Goal: Task Accomplishment & Management: Complete application form

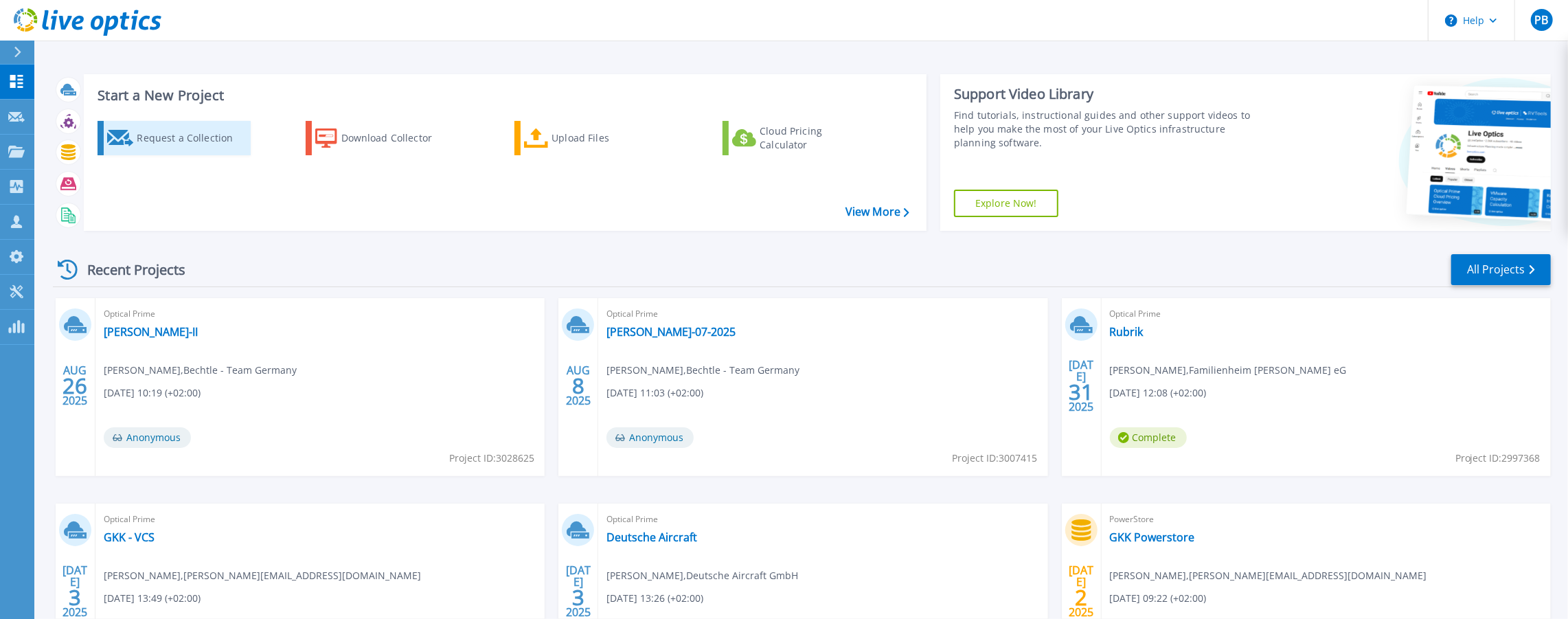
click at [160, 142] on div "Request a Collection" at bounding box center [191, 138] width 110 height 28
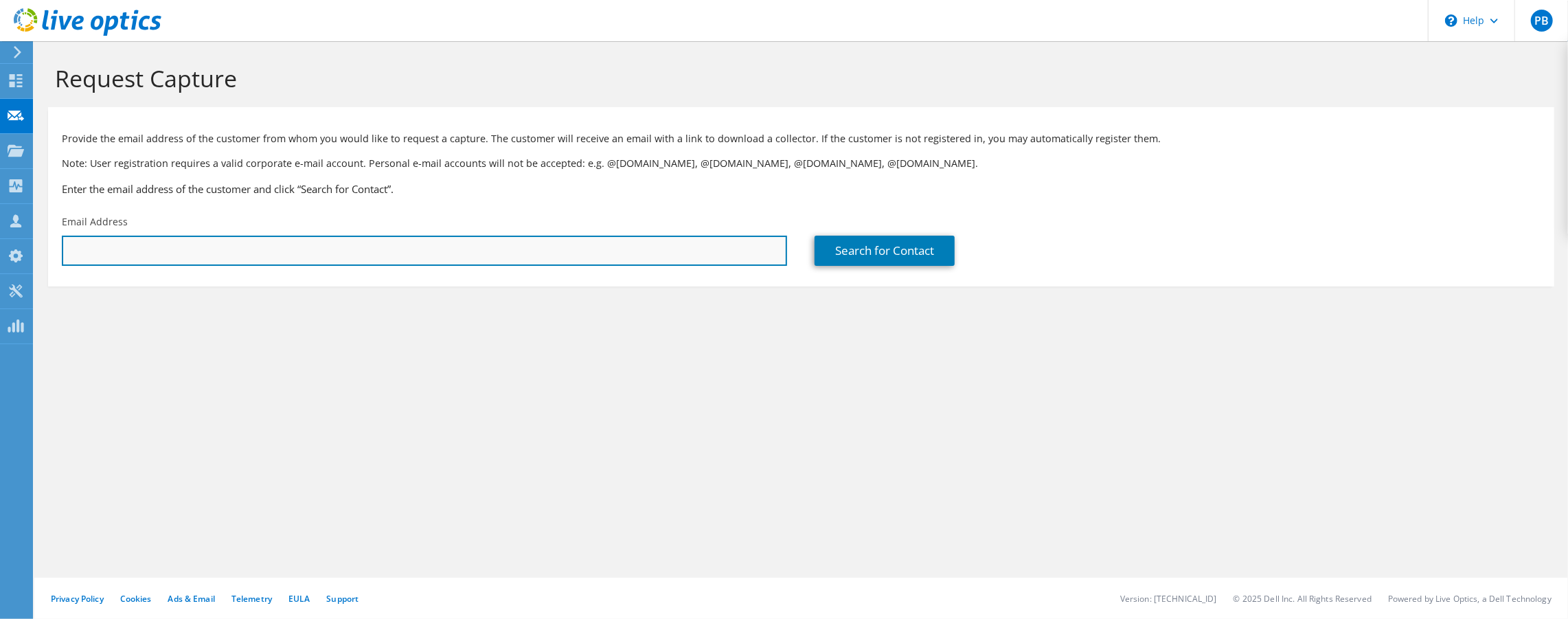
click at [440, 250] on input "text" at bounding box center [424, 250] width 726 height 30
click at [204, 254] on input "text" at bounding box center [424, 250] width 726 height 30
paste input "andreas.schott@lobster.de"
type input "andreas.schott@lobster.de"
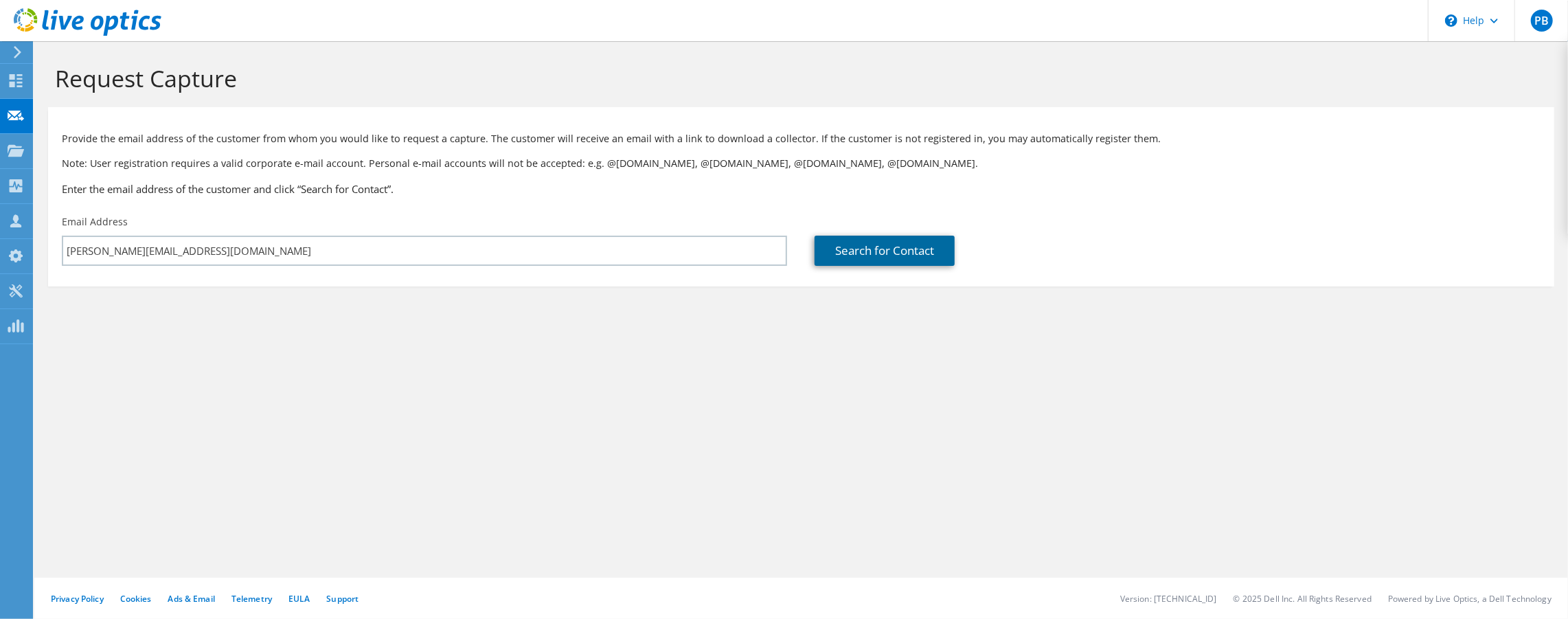
click at [881, 245] on link "Search for Contact" at bounding box center [884, 250] width 140 height 30
type input "Lobster GmbH"
type input "Andreas"
type input "Schott"
type input "[GEOGRAPHIC_DATA]"
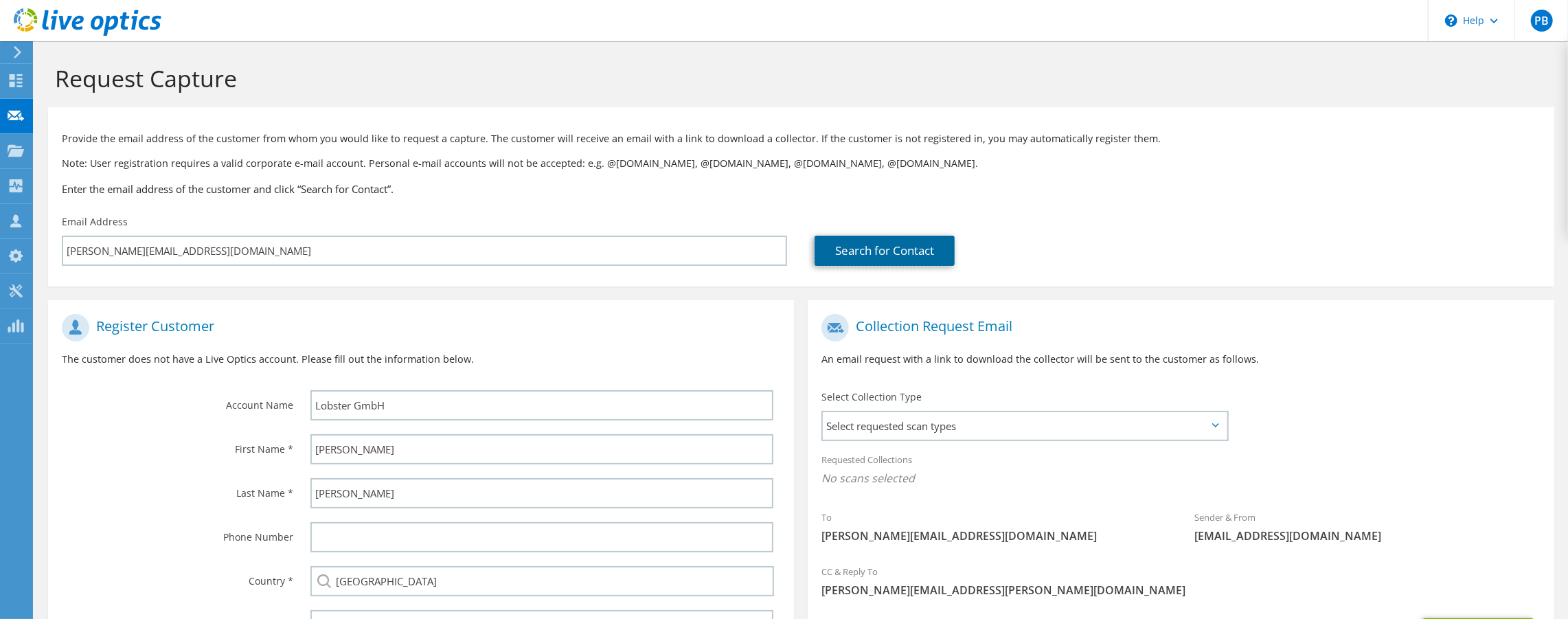
scroll to position [133, 0]
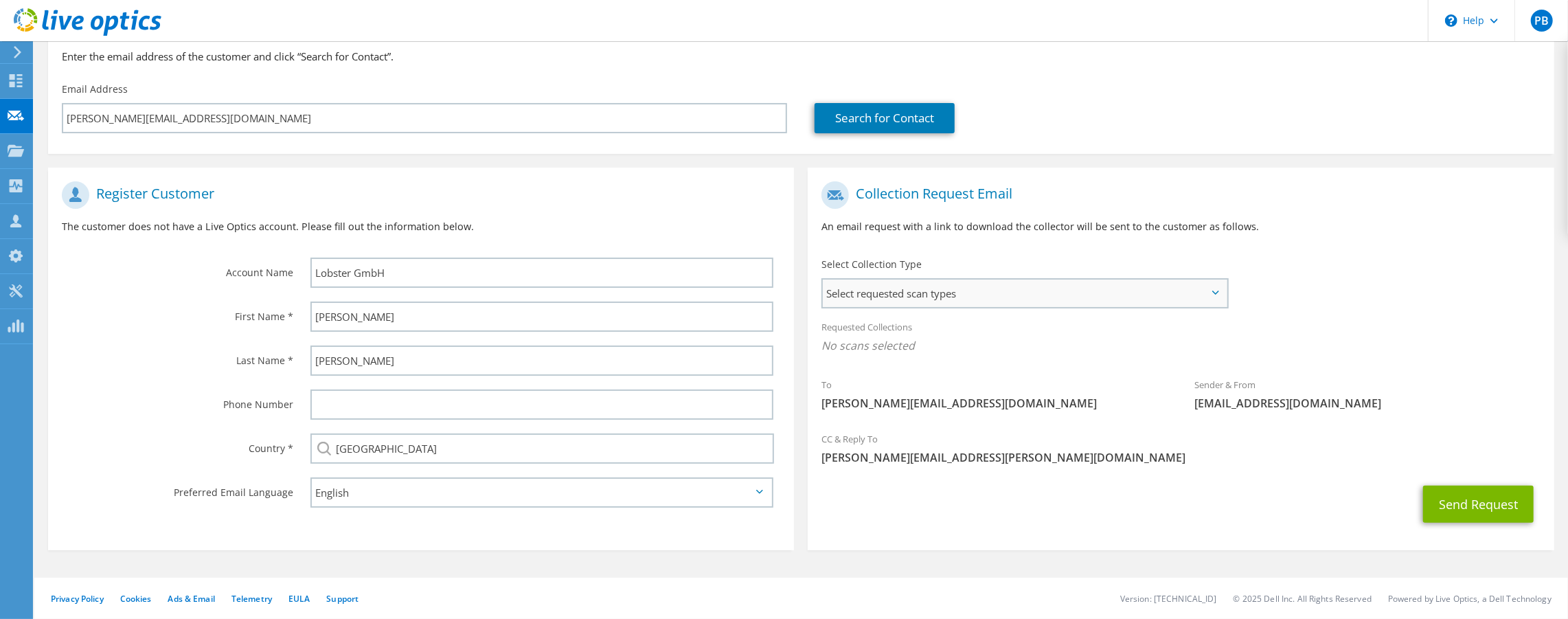
click at [998, 289] on span "Select requested scan types" at bounding box center [1025, 293] width 404 height 28
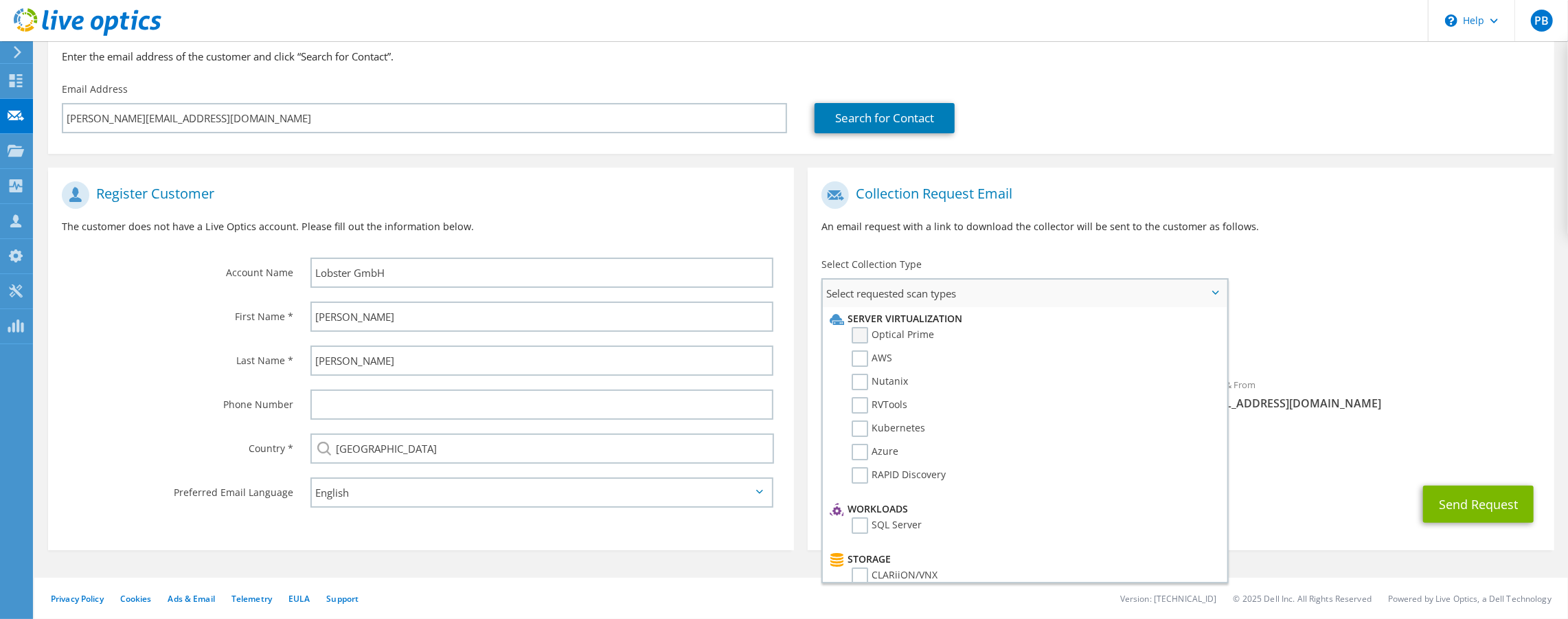
click at [870, 339] on label "Optical Prime" at bounding box center [893, 335] width 82 height 16
click at [0, 0] on input "Optical Prime" at bounding box center [0, 0] width 0 height 0
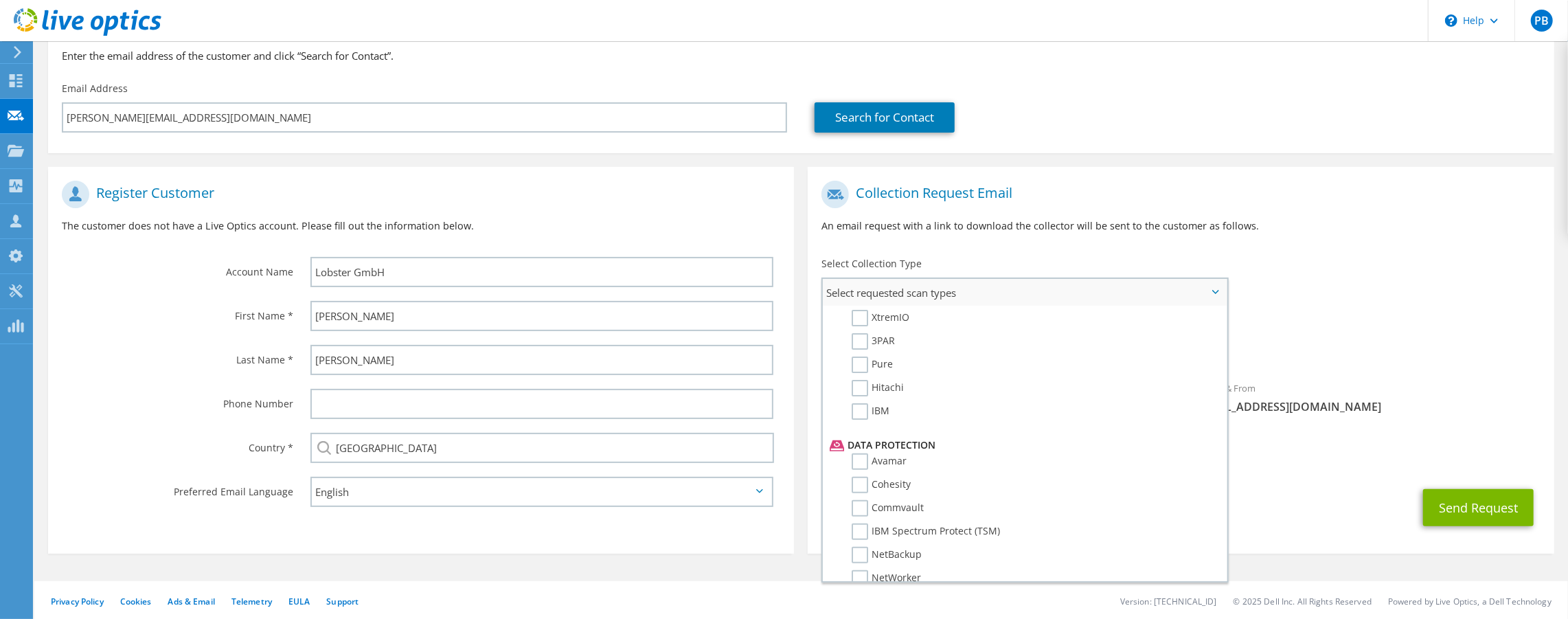
scroll to position [653, 0]
click at [1378, 501] on div "Send Request" at bounding box center [1180, 507] width 746 height 51
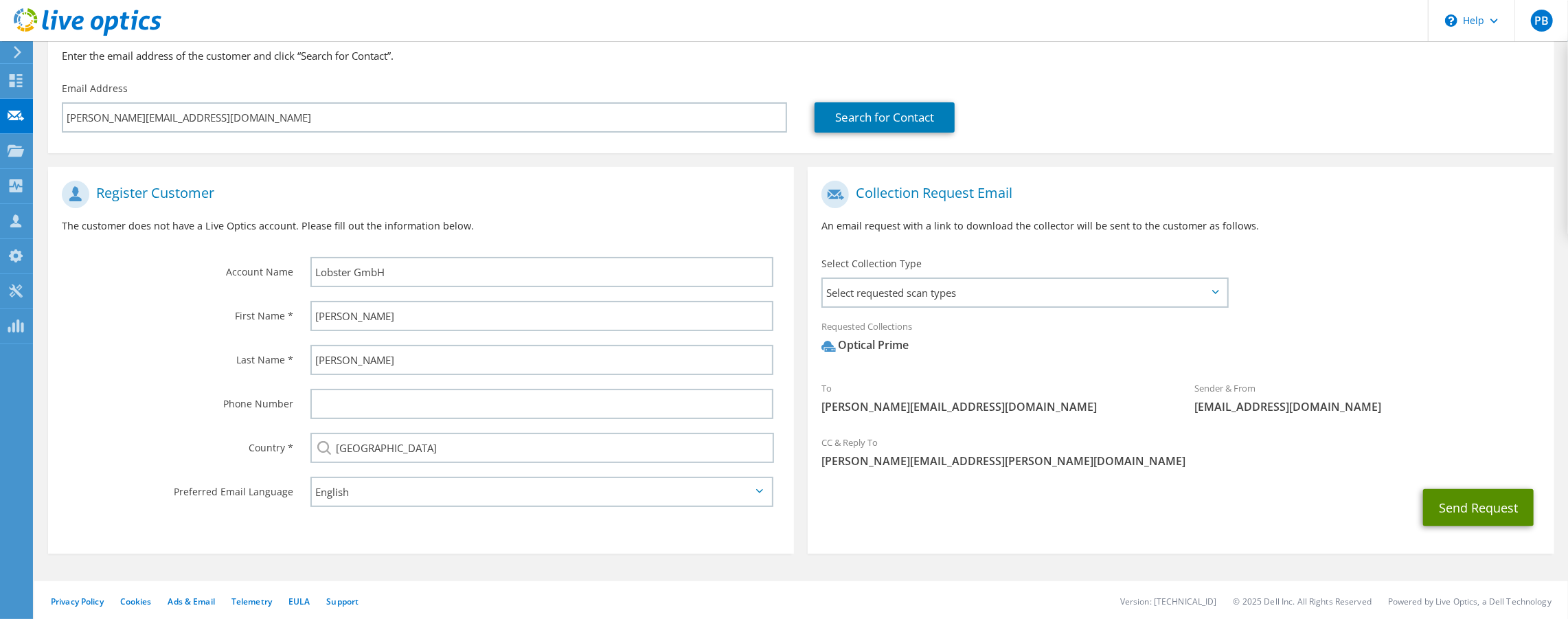
click at [1486, 505] on button "Send Request" at bounding box center [1479, 507] width 111 height 37
